Goal: Task Accomplishment & Management: Use online tool/utility

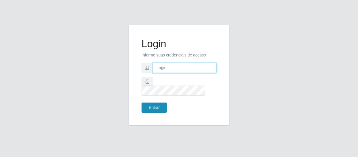
type input "[EMAIL_ADDRESS][DOMAIN_NAME]"
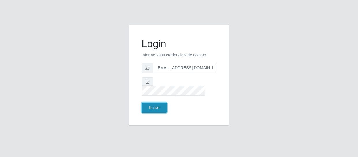
click at [158, 103] on button "Entrar" at bounding box center [153, 108] width 25 height 10
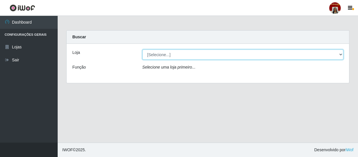
click at [340, 54] on select "[Selecione...] Mar Vermelho - Loja 04" at bounding box center [242, 55] width 201 height 10
select select "251"
click at [142, 50] on select "[Selecione...] Mar Vermelho - Loja 04" at bounding box center [242, 55] width 201 height 10
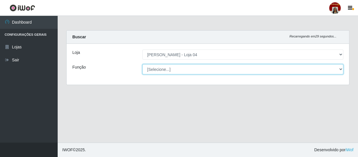
click at [340, 69] on select "[Selecione...] ASG ASG + ASG ++ Auxiliar de Depósito Auxiliar de Depósito + Aux…" at bounding box center [242, 69] width 201 height 10
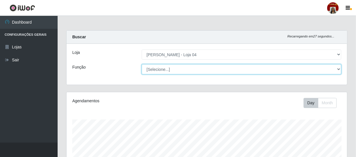
scroll to position [120, 281]
select select "22"
click at [142, 64] on select "[Selecione...] ASG ASG + ASG ++ Auxiliar de Depósito Auxiliar de Depósito + Aux…" at bounding box center [242, 69] width 200 height 10
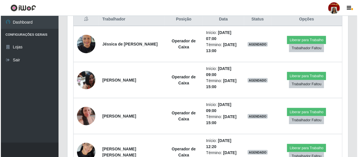
scroll to position [217, 0]
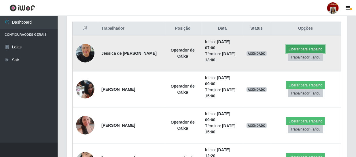
click at [317, 46] on button "Liberar para Trabalho" at bounding box center [305, 49] width 39 height 8
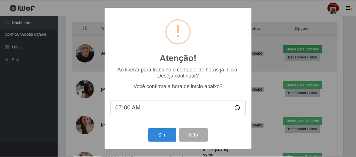
scroll to position [120, 278]
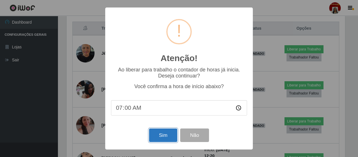
click at [163, 135] on button "Sim" at bounding box center [163, 135] width 28 height 14
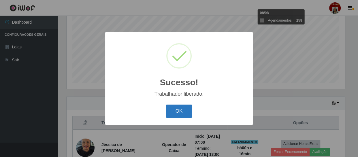
click at [179, 110] on button "OK" at bounding box center [179, 112] width 27 height 14
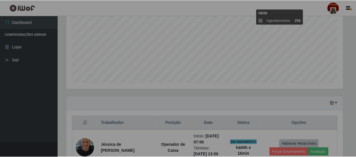
scroll to position [120, 281]
